Goal: Task Accomplishment & Management: Use online tool/utility

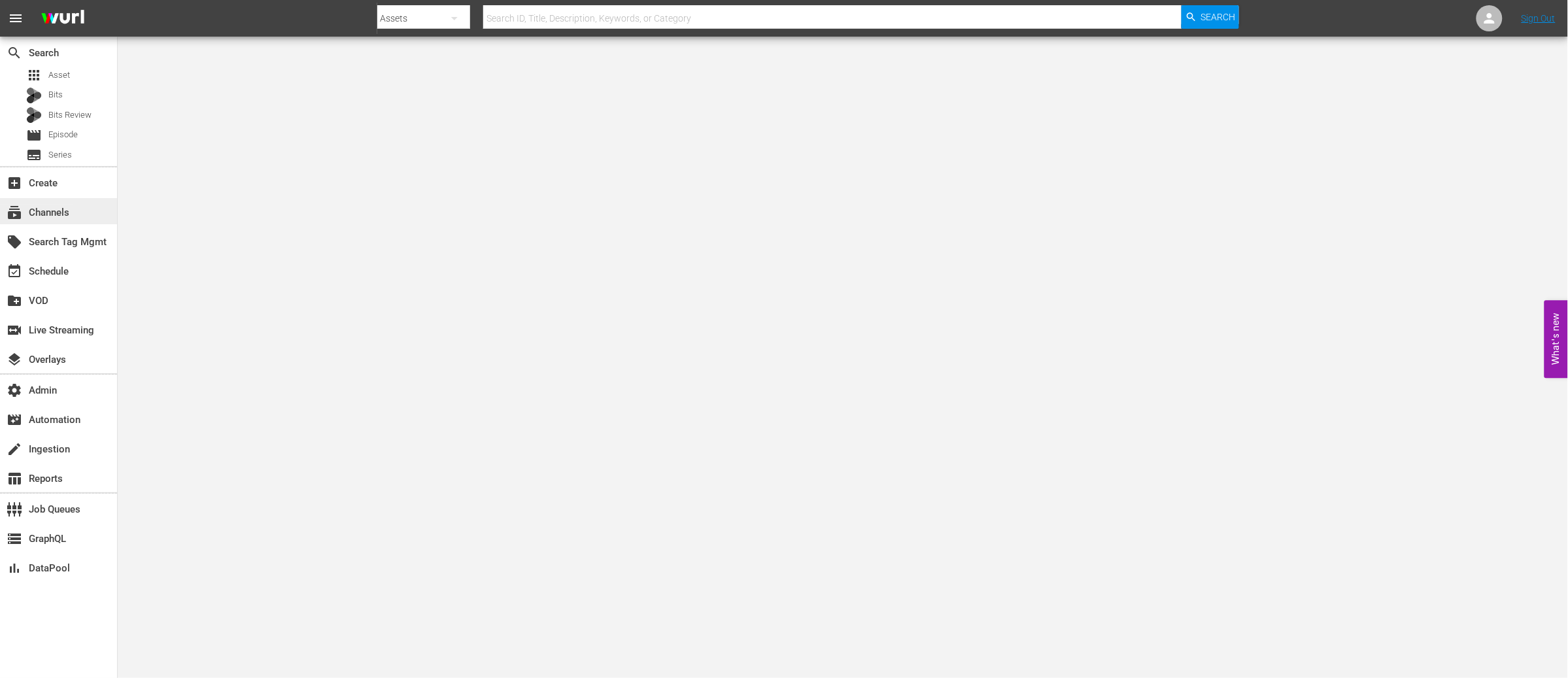
click at [51, 207] on div "subscriptions Channels" at bounding box center [36, 210] width 73 height 12
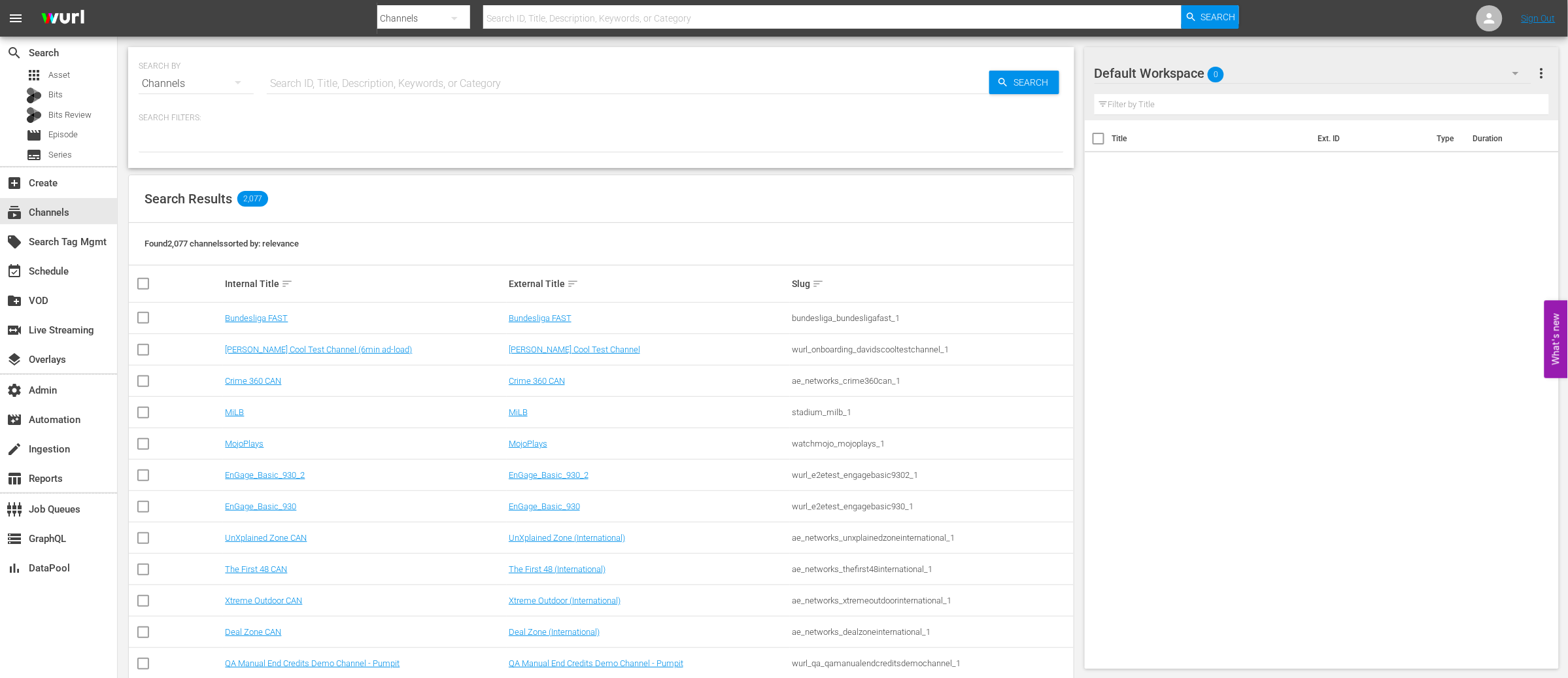
click at [341, 81] on input "text" at bounding box center [627, 84] width 723 height 31
type input "bizzarro"
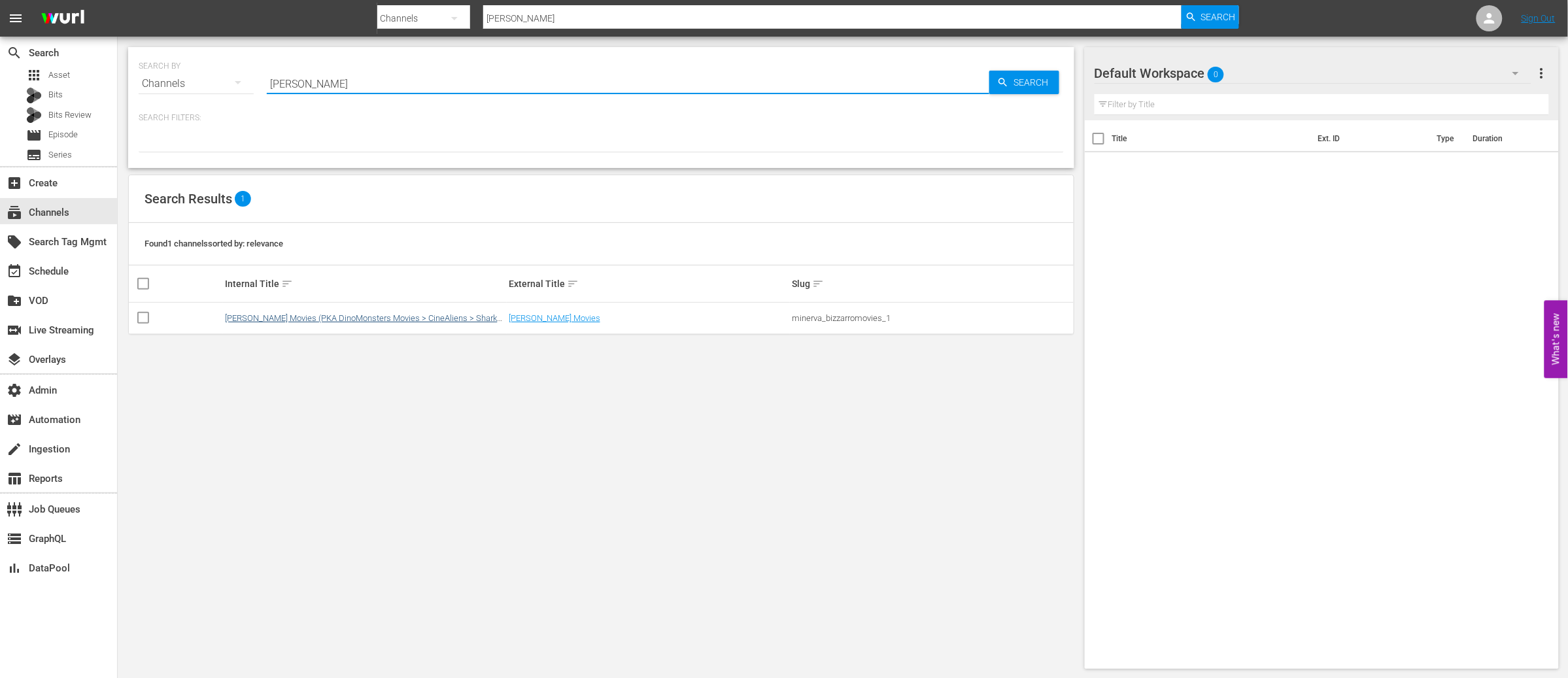
type input "bizzarro"
click at [352, 315] on link "Bizzarro Movies (PKA DinoMonsters Movies > CineAliens > Shark Zone)" at bounding box center [361, 323] width 272 height 20
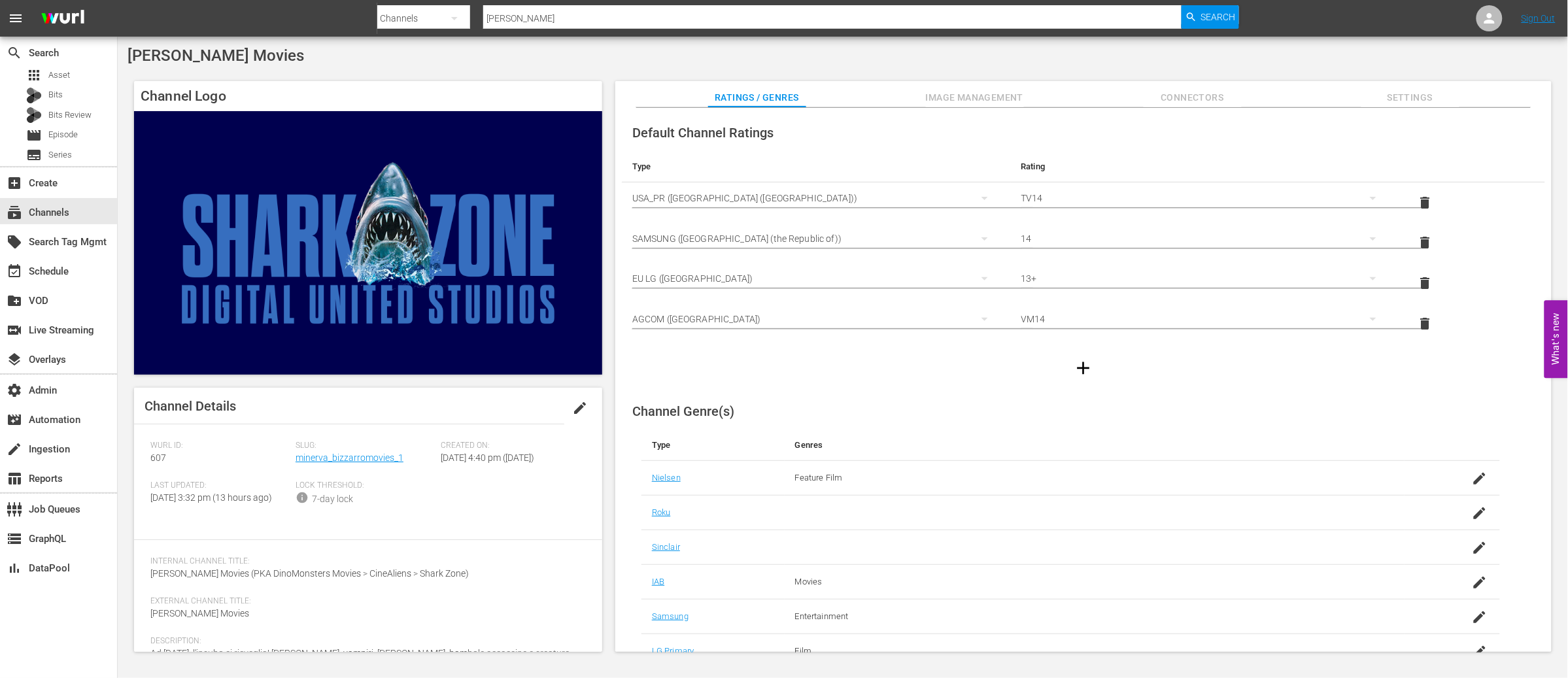
click at [1003, 104] on span "Image Management" at bounding box center [975, 98] width 98 height 16
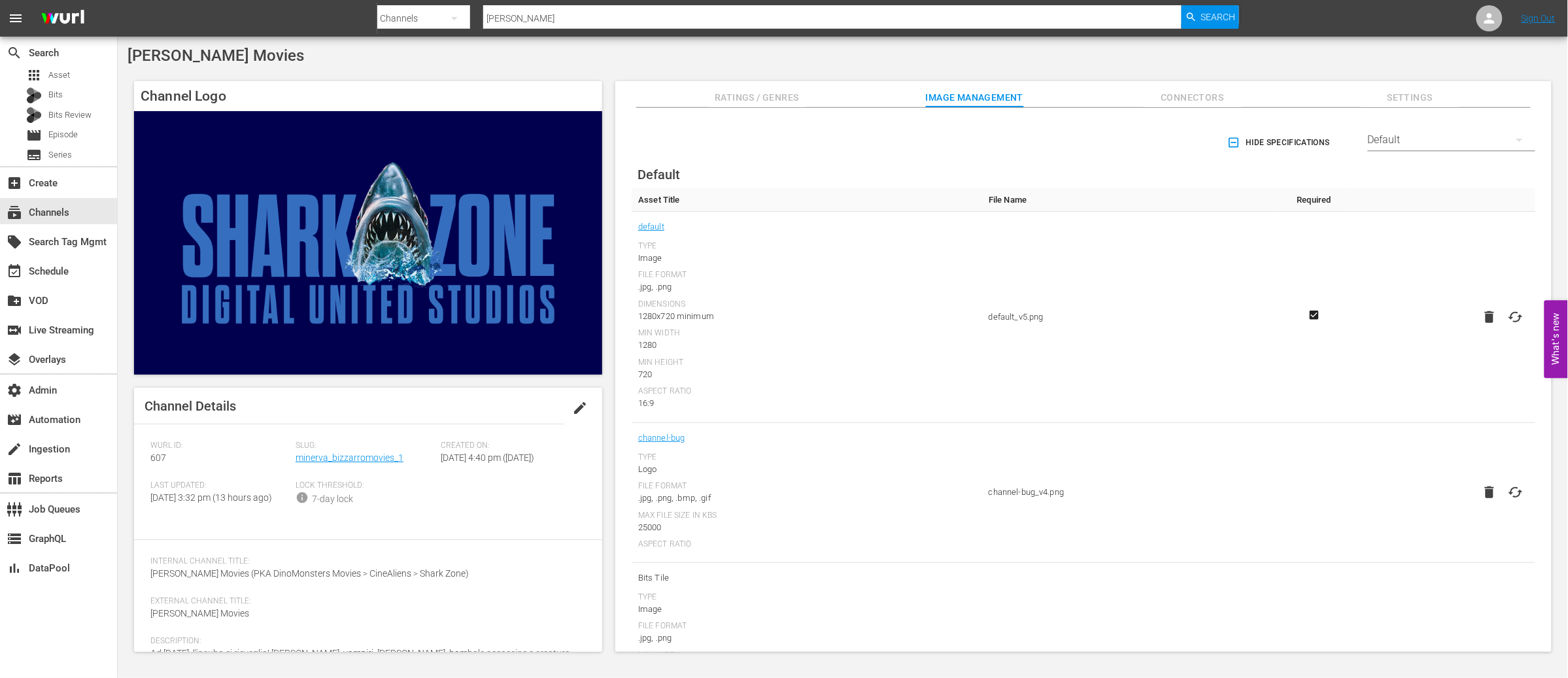
drag, startPoint x: 1356, startPoint y: 56, endPoint x: 1346, endPoint y: 56, distance: 10.0
click at [1357, 56] on div "Bizzarro Movies" at bounding box center [842, 55] width 1431 height 18
click at [1490, 21] on icon at bounding box center [1490, 18] width 11 height 11
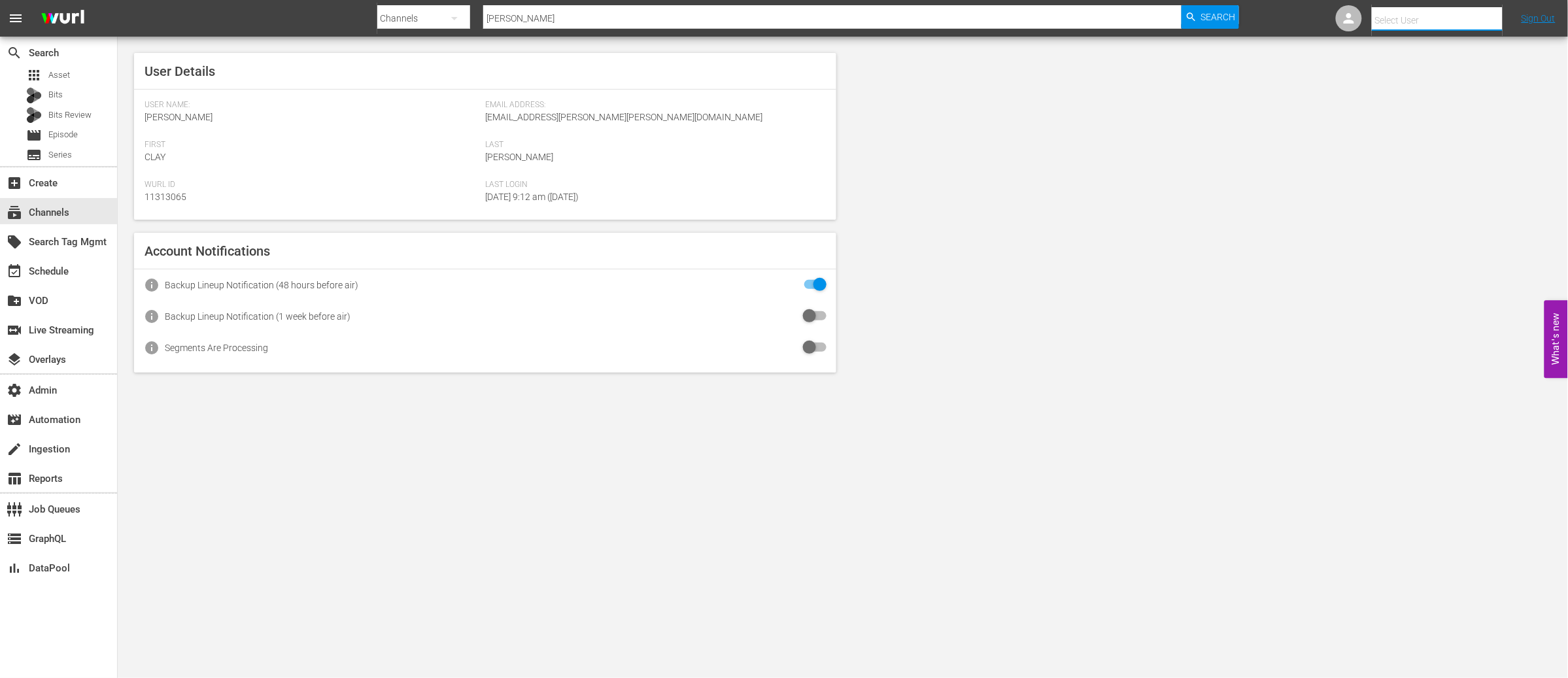
click at [1390, 19] on input "text" at bounding box center [1456, 20] width 167 height 31
click at [1391, 82] on div "Simona Campobasso <campobasso.guest@minervapictures.com>" at bounding box center [1427, 88] width 204 height 31
type input "Simona Campobasso (11312727)"
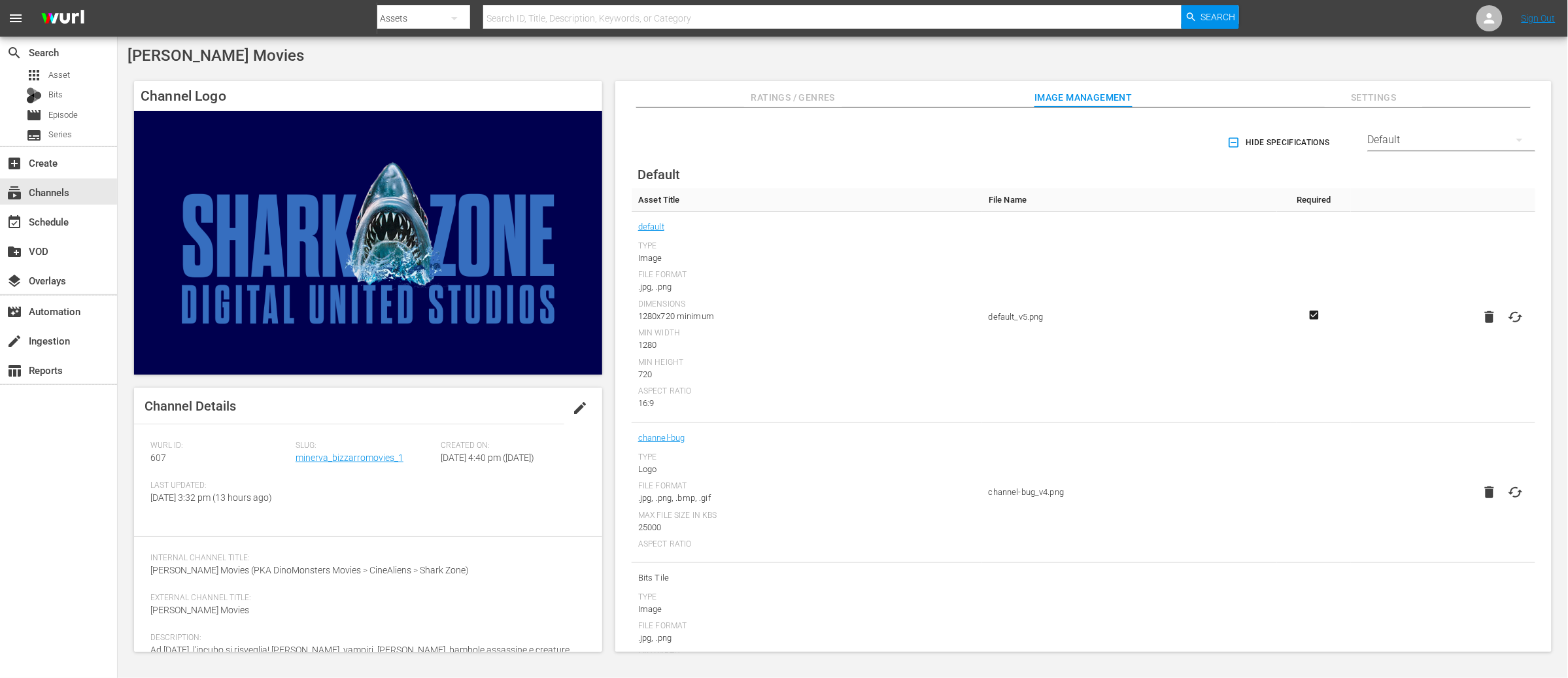
click at [1518, 316] on icon at bounding box center [1516, 317] width 15 height 11
click at [1503, 329] on input "file" at bounding box center [1503, 329] width 1 height 1
type input "C:\fakepath\BM_SAMSUNG4 1920x1080.png"
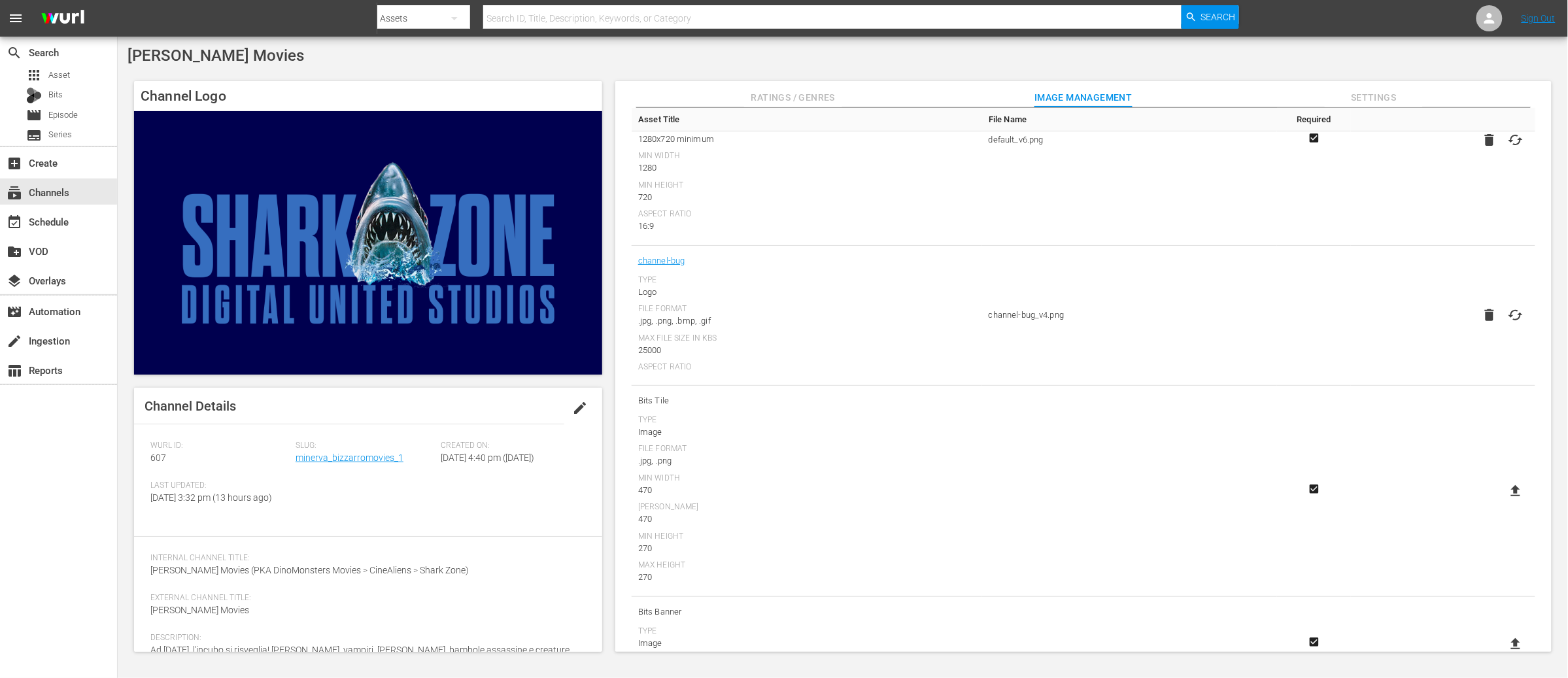
scroll to position [174, 0]
click at [1513, 316] on icon at bounding box center [1516, 319] width 15 height 15
click at [1503, 330] on input "file" at bounding box center [1503, 330] width 1 height 1
type input "C:\fakepath\BM_TITAN1.png"
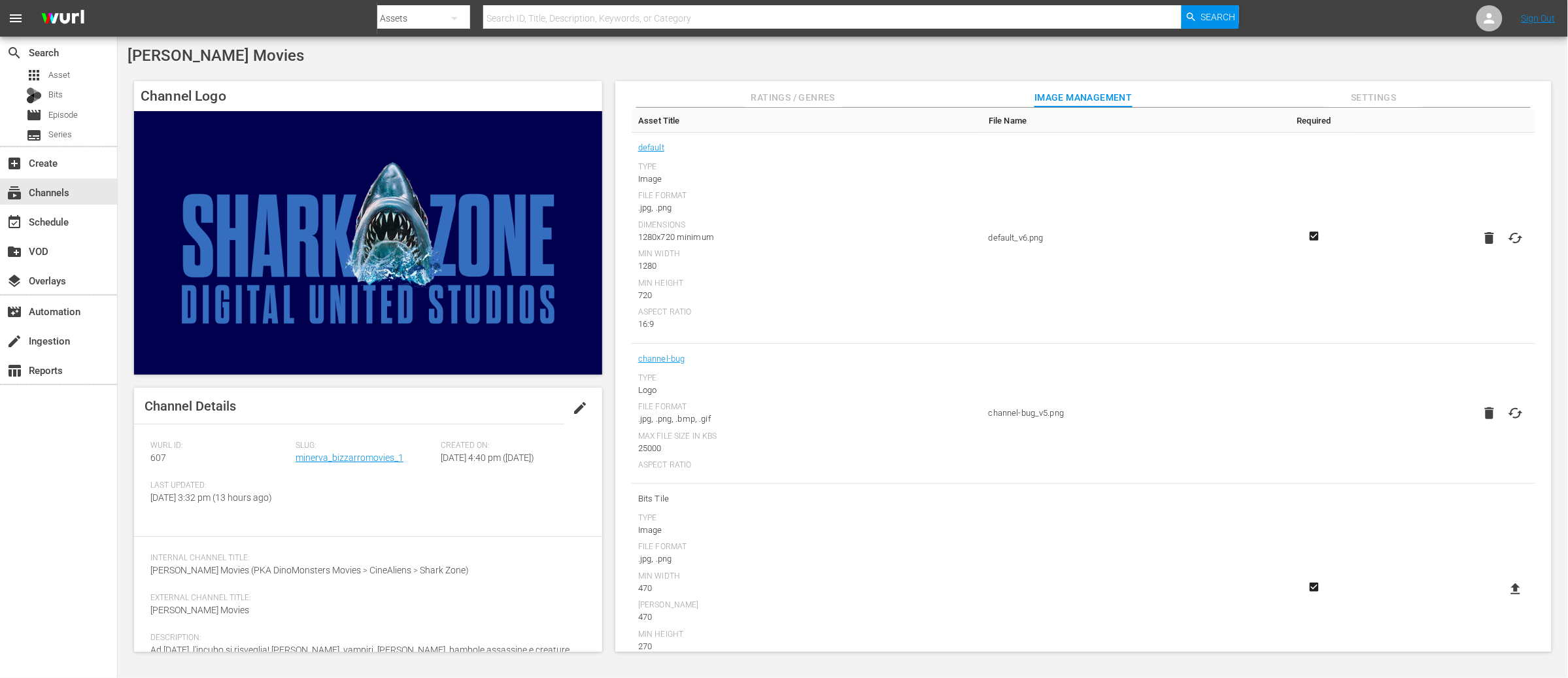
scroll to position [0, 0]
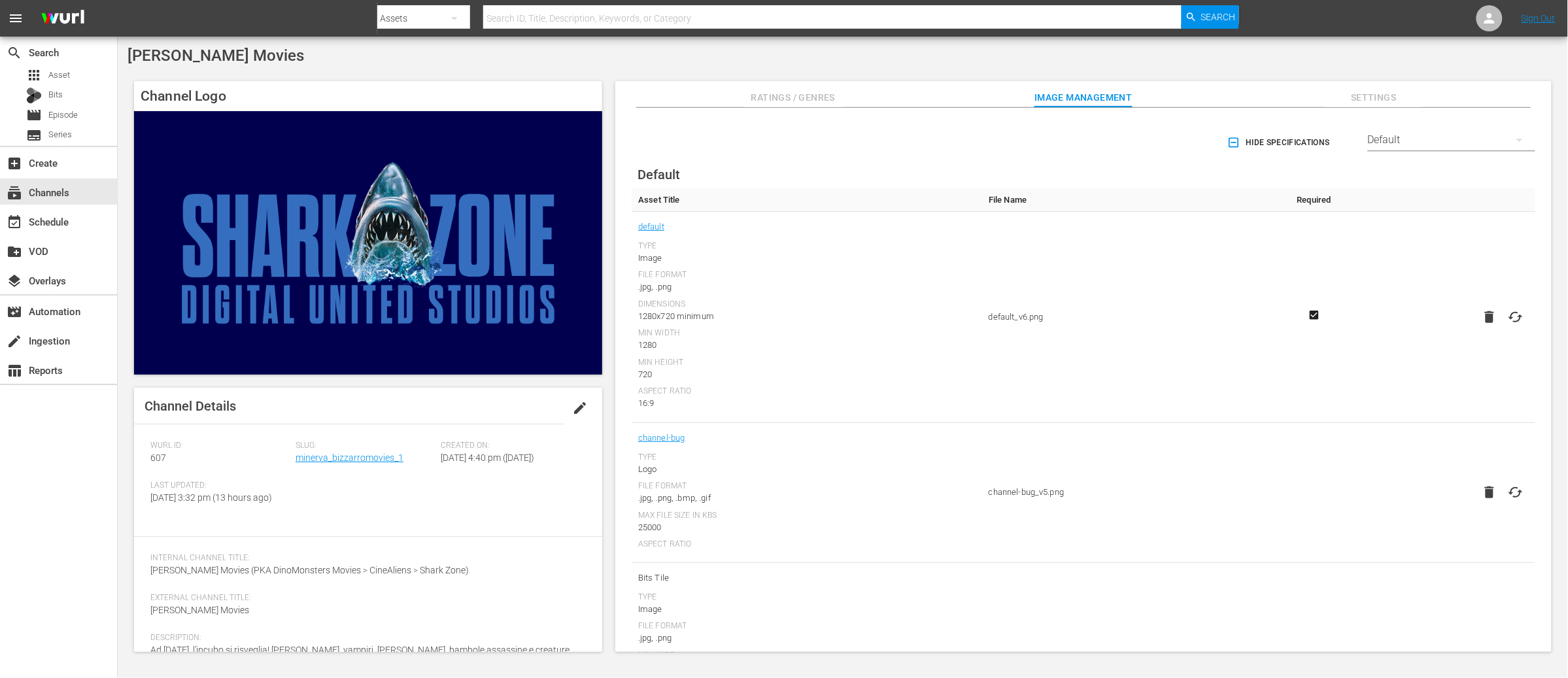
click at [1343, 68] on div "Bizzarro Movies Channel Logo Channel Details edit Wurl ID: 607 Slug: minerva_bi…" at bounding box center [842, 353] width 1451 height 633
drag, startPoint x: 1372, startPoint y: 68, endPoint x: 1394, endPoint y: 64, distance: 22.4
click at [1372, 67] on div "Bizzarro Movies Channel Logo Channel Details edit Wurl ID: 607 Slug: minerva_bi…" at bounding box center [842, 353] width 1451 height 633
click at [1489, 18] on icon at bounding box center [1490, 18] width 11 height 11
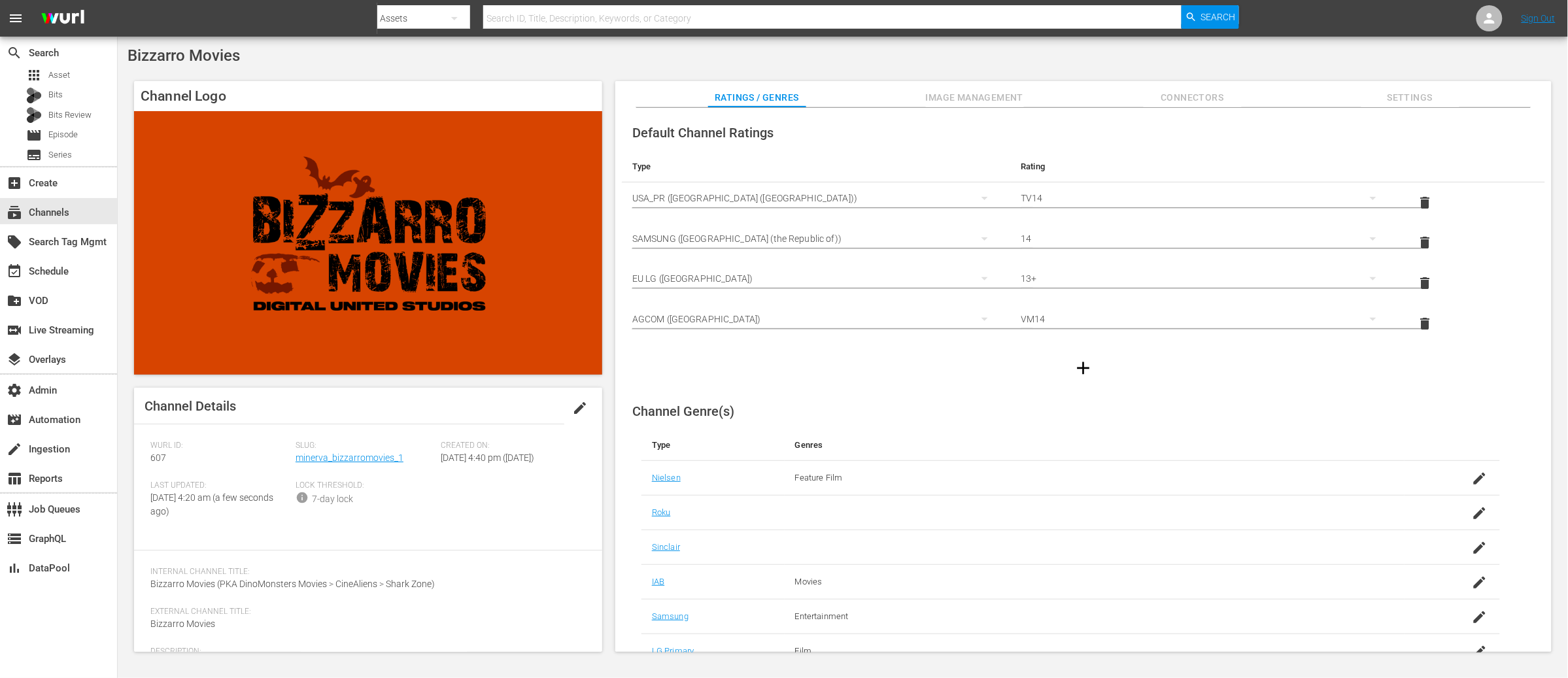
click at [987, 101] on span "Image Management" at bounding box center [975, 98] width 98 height 16
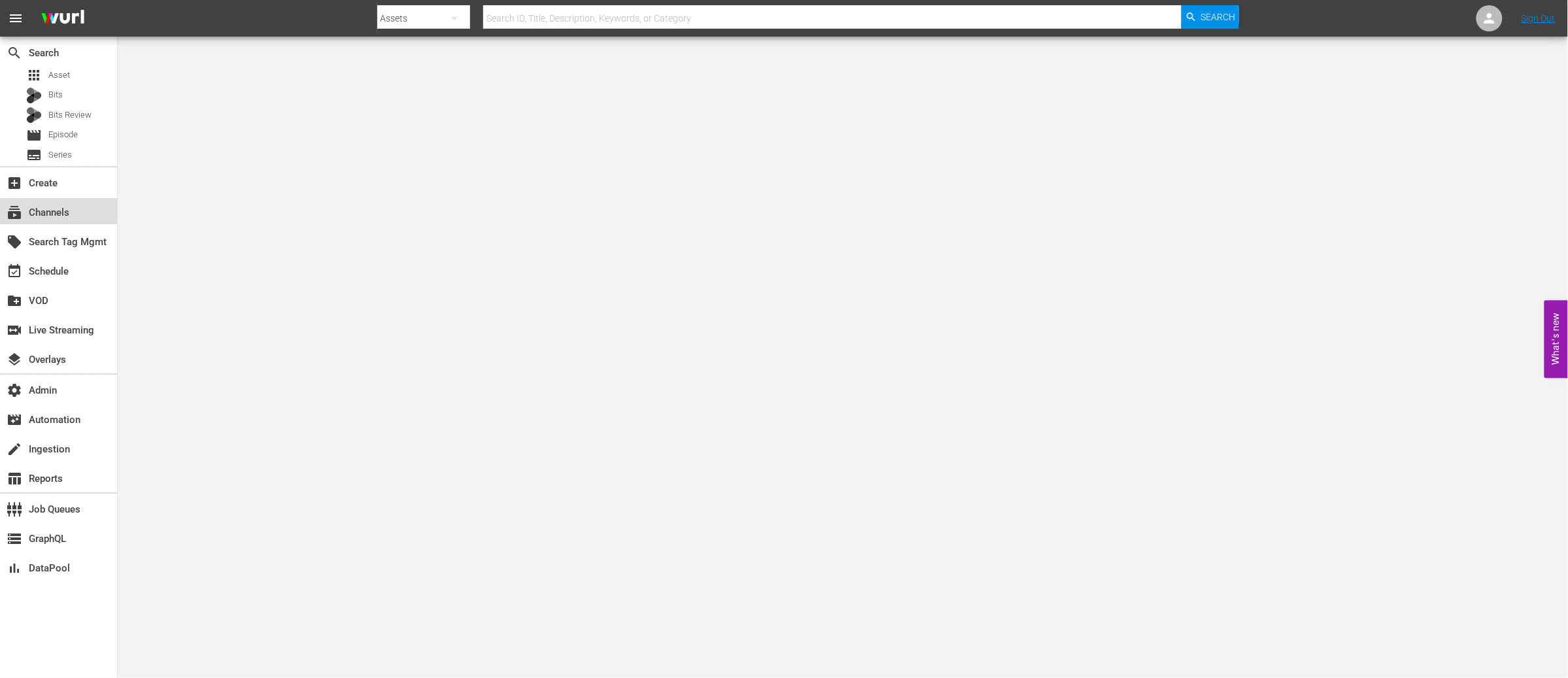
click at [53, 205] on div "subscriptions Channels" at bounding box center [36, 210] width 73 height 12
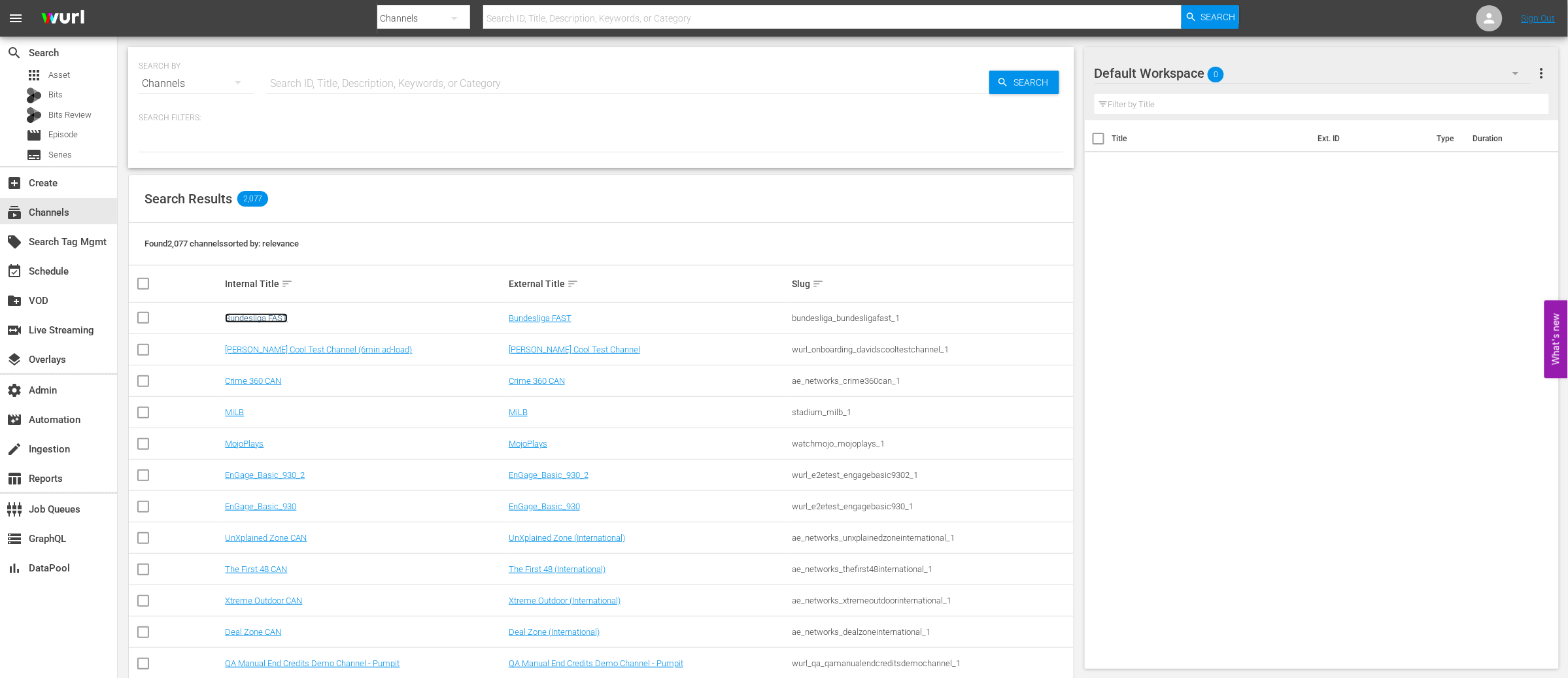
click at [270, 315] on link "Bundesliga FAST" at bounding box center [256, 318] width 63 height 10
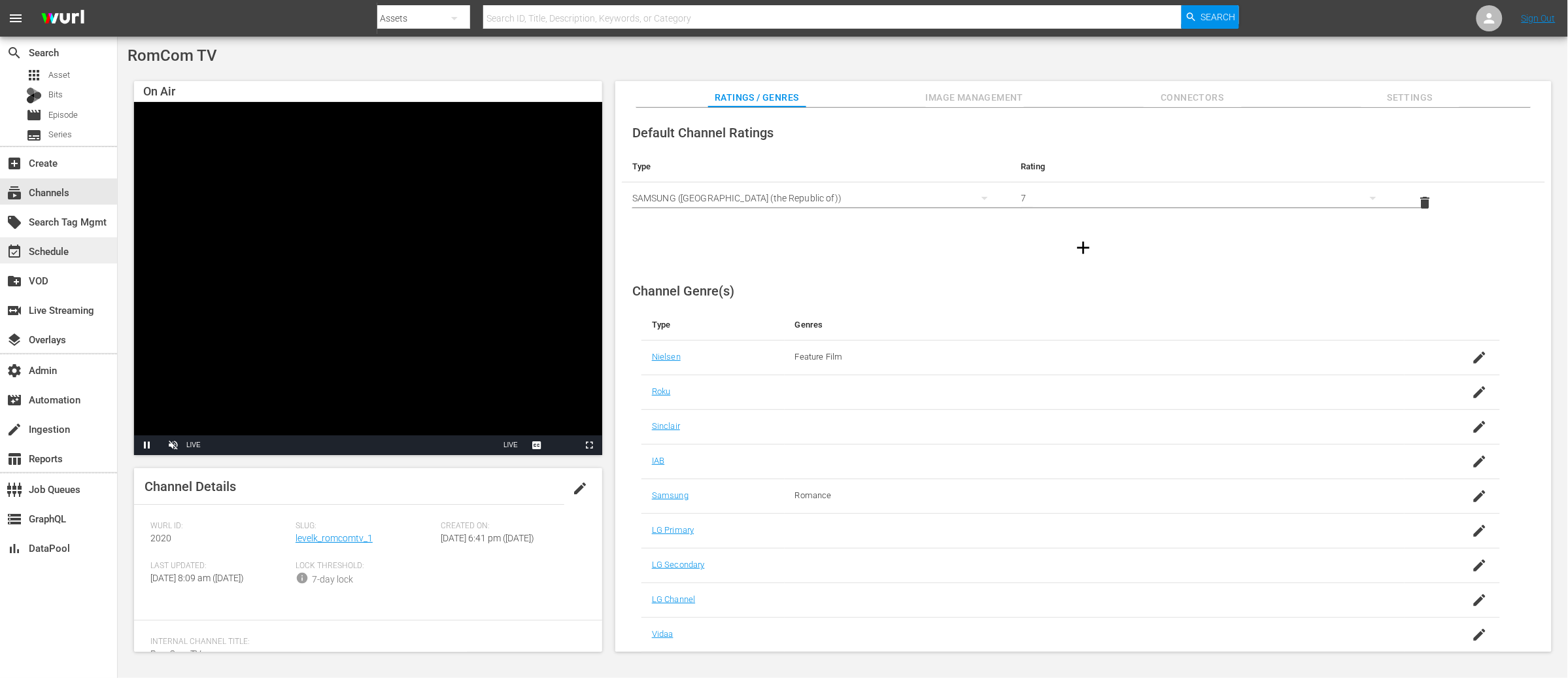
click at [51, 251] on div "event_available Schedule" at bounding box center [36, 249] width 73 height 12
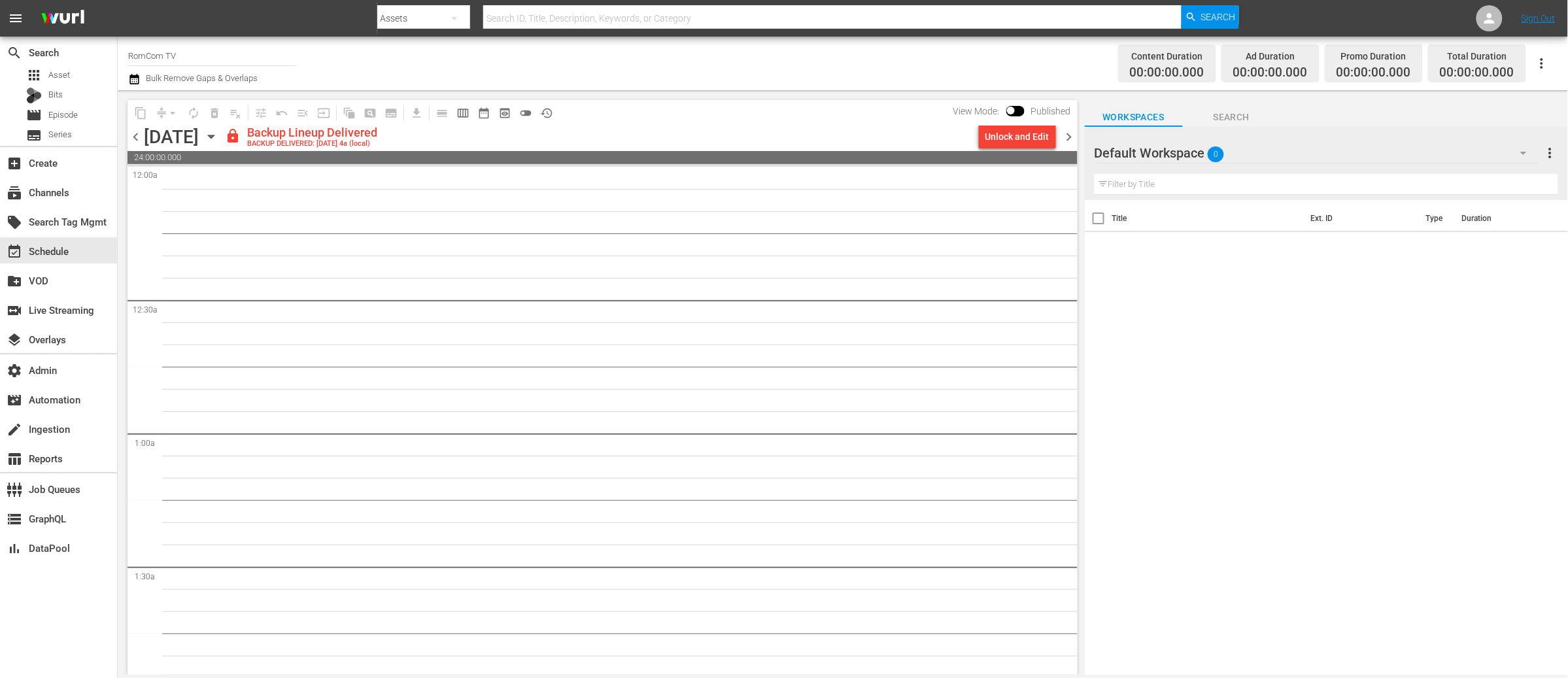
click at [138, 137] on span "chevron_left" at bounding box center [135, 137] width 16 height 16
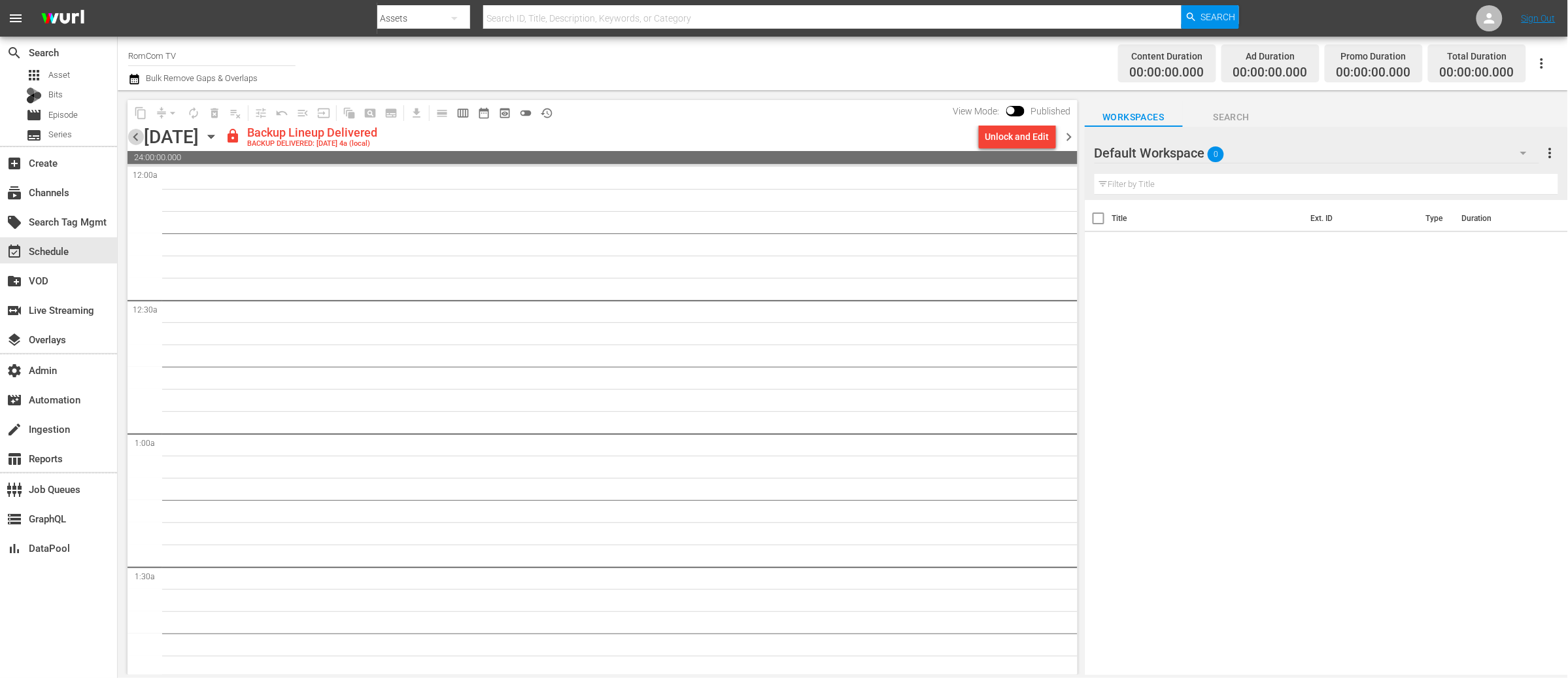
click at [138, 137] on span "chevron_left" at bounding box center [135, 137] width 16 height 16
click at [488, 108] on span "date_range_outlined" at bounding box center [484, 113] width 13 height 13
